Goal: Information Seeking & Learning: Find specific page/section

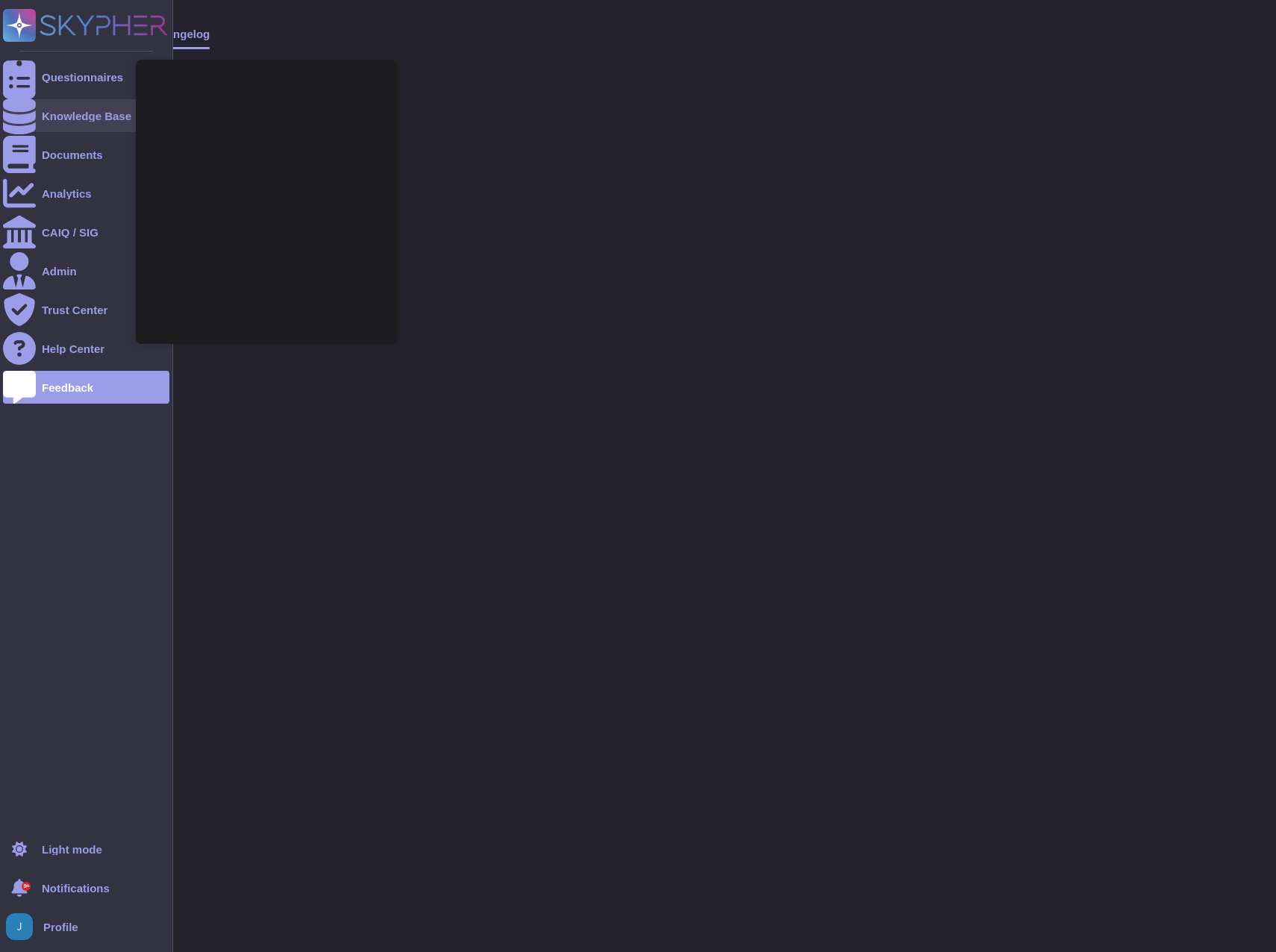
click at [53, 117] on div "Knowledge Base" at bounding box center [87, 117] width 89 height 12
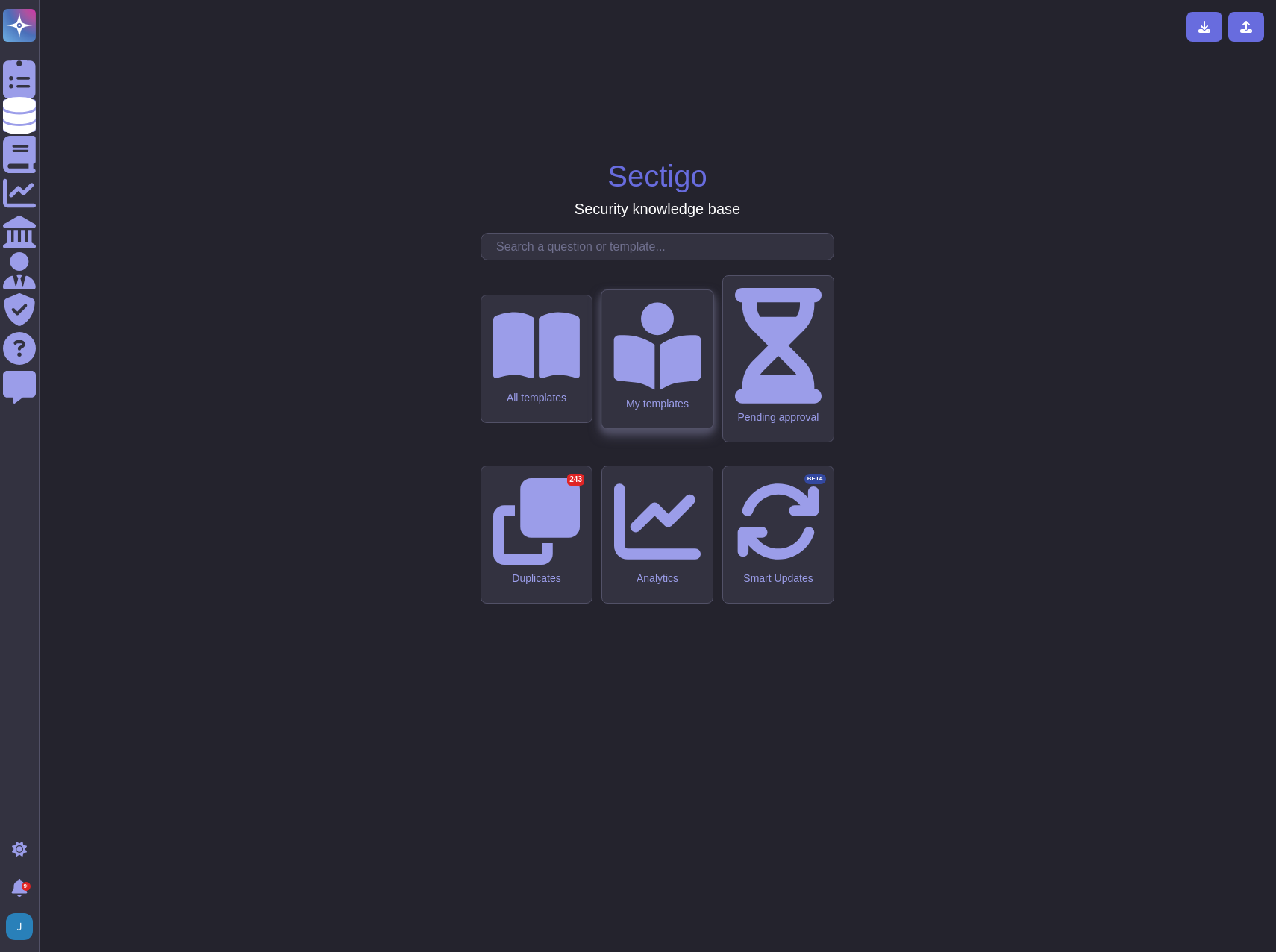
click at [656, 409] on div "My templates" at bounding box center [657, 403] width 88 height 13
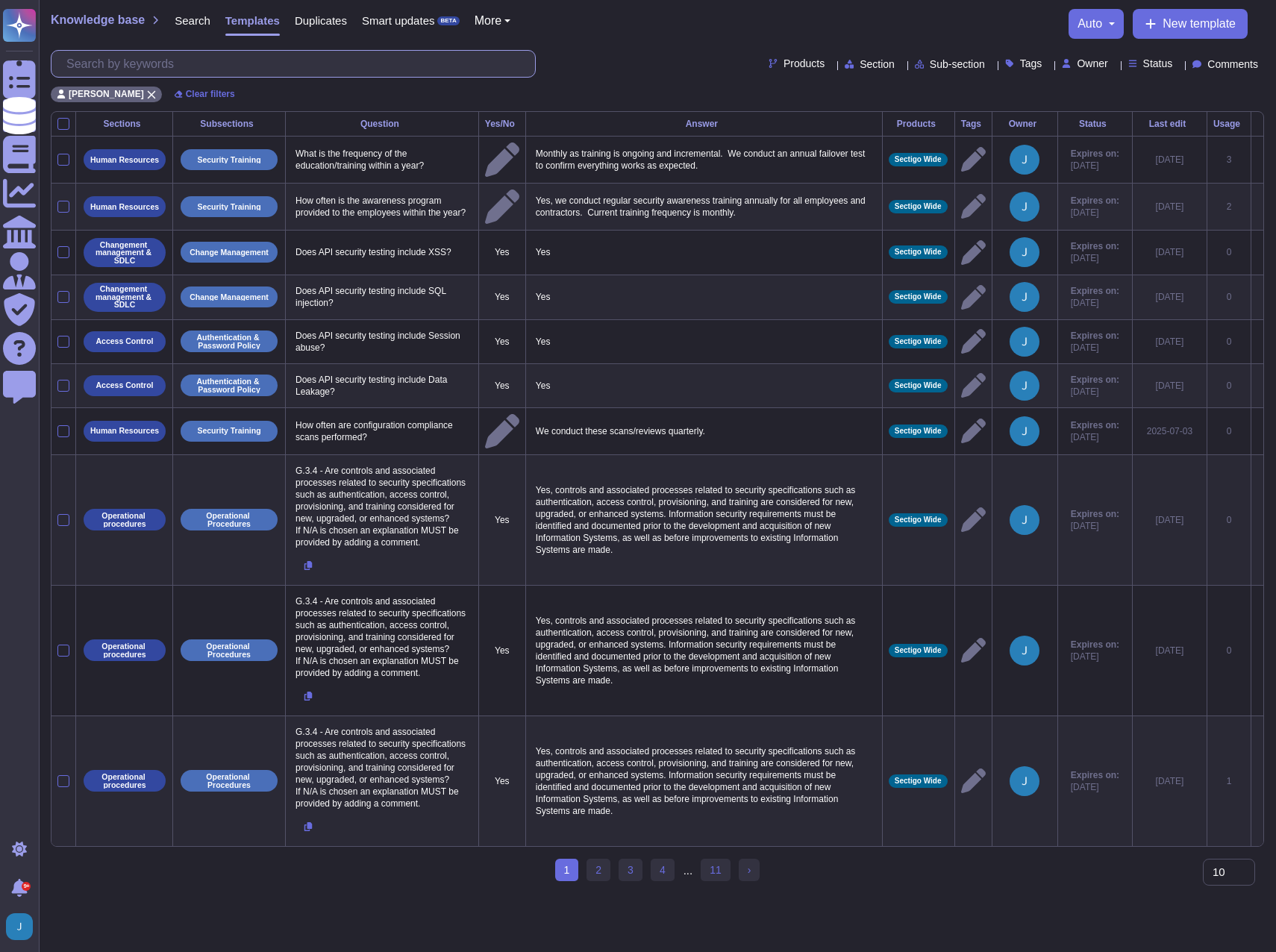
click at [218, 69] on input "text" at bounding box center [298, 63] width 477 height 26
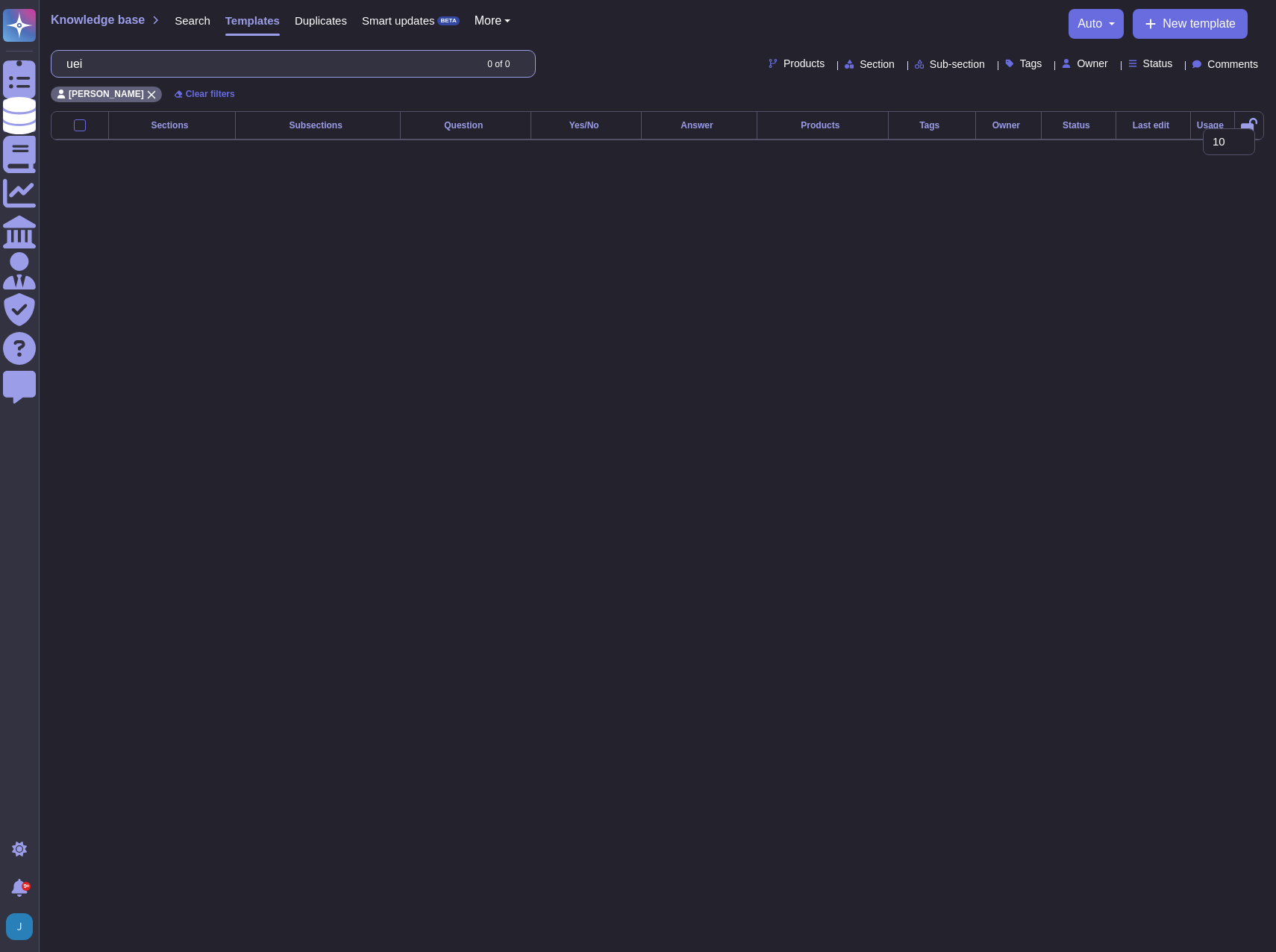
type input "uei"
click at [402, 164] on html "Questionnaires Knowledge Base Documents Analytics CAIQ / SIG Admin Trust Center…" at bounding box center [638, 82] width 1276 height 164
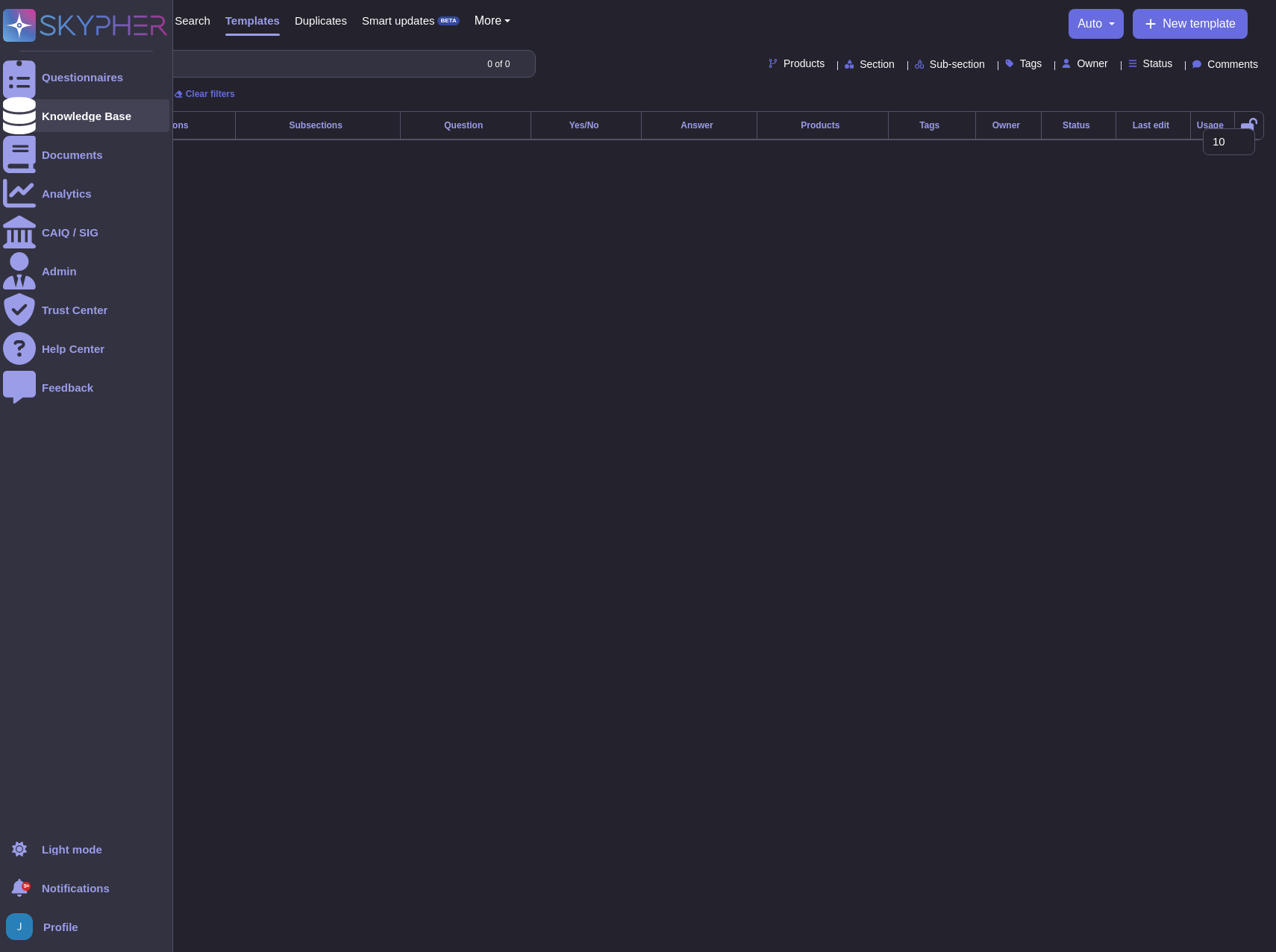
click at [27, 122] on icon at bounding box center [19, 116] width 33 height 37
